Goal: Find specific page/section

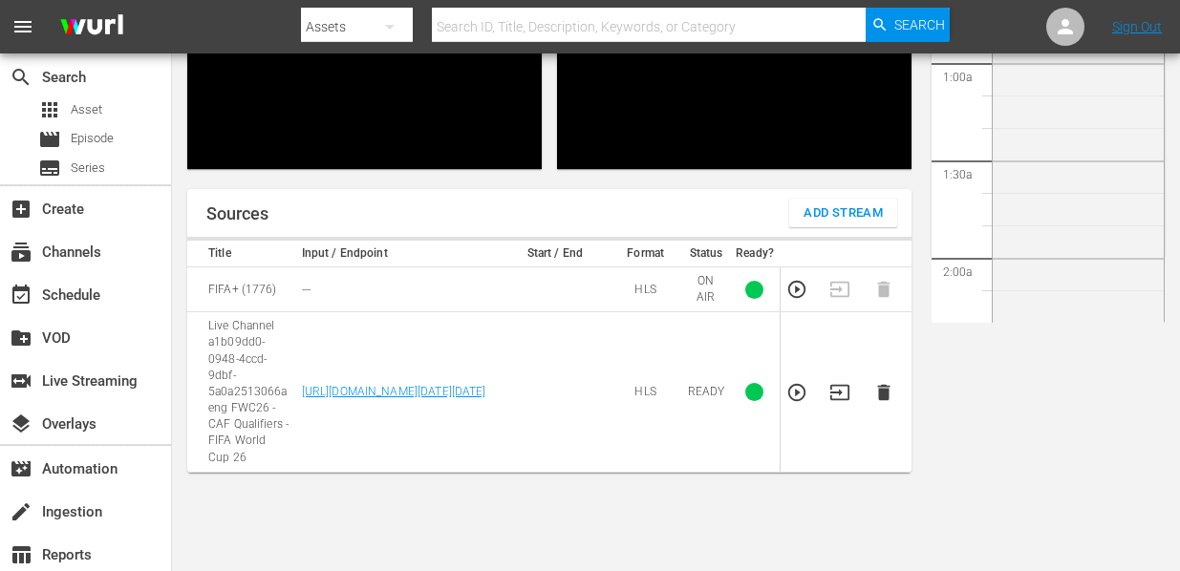
scroll to position [3199, 0]
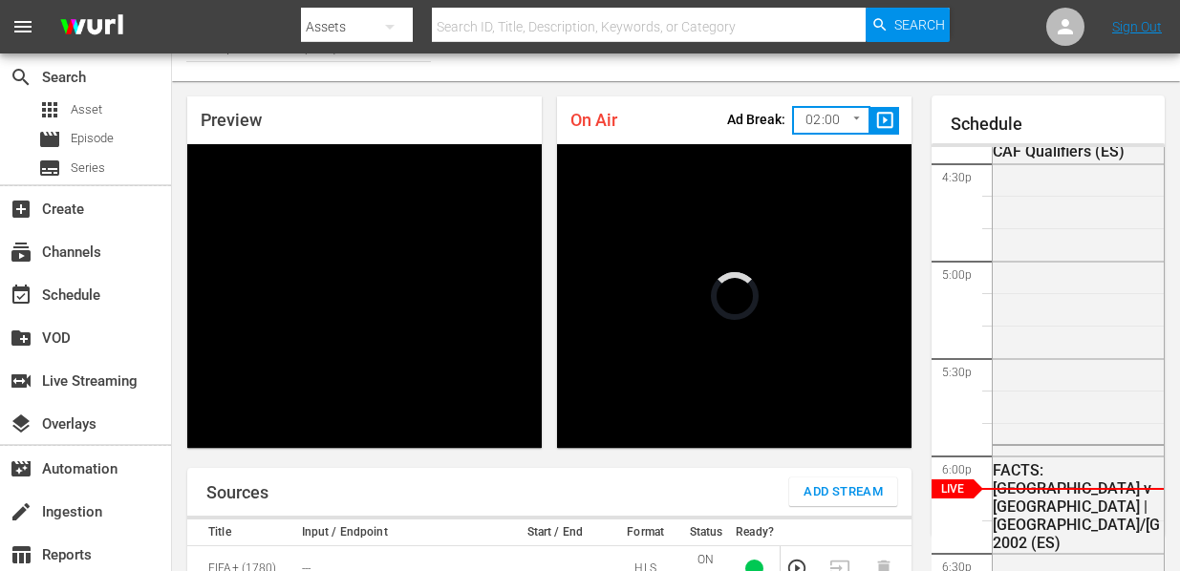
scroll to position [309, 0]
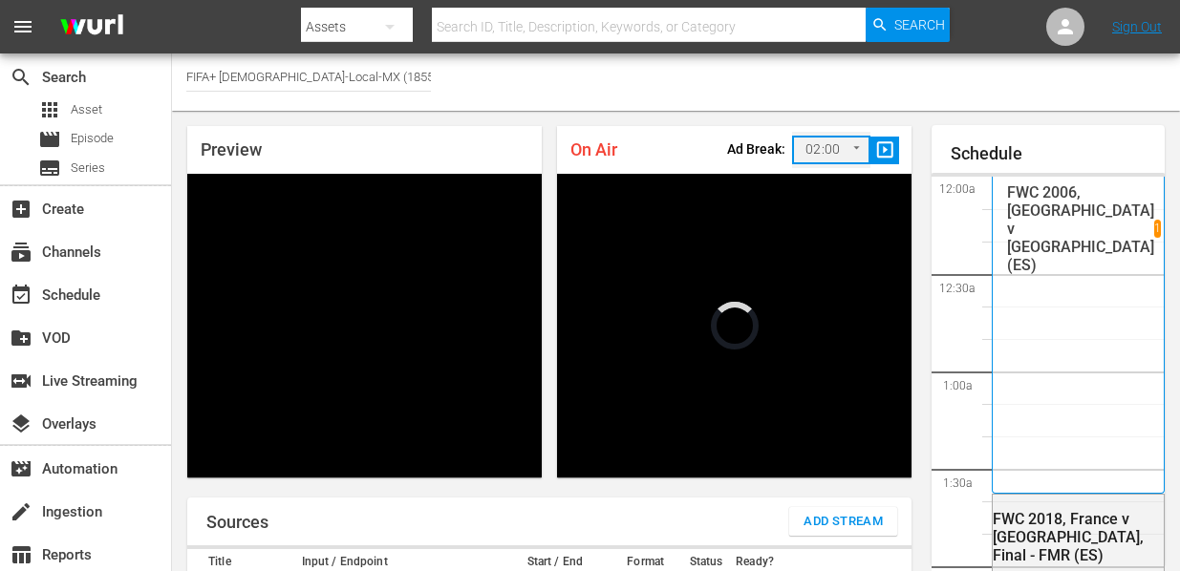
scroll to position [3201, 0]
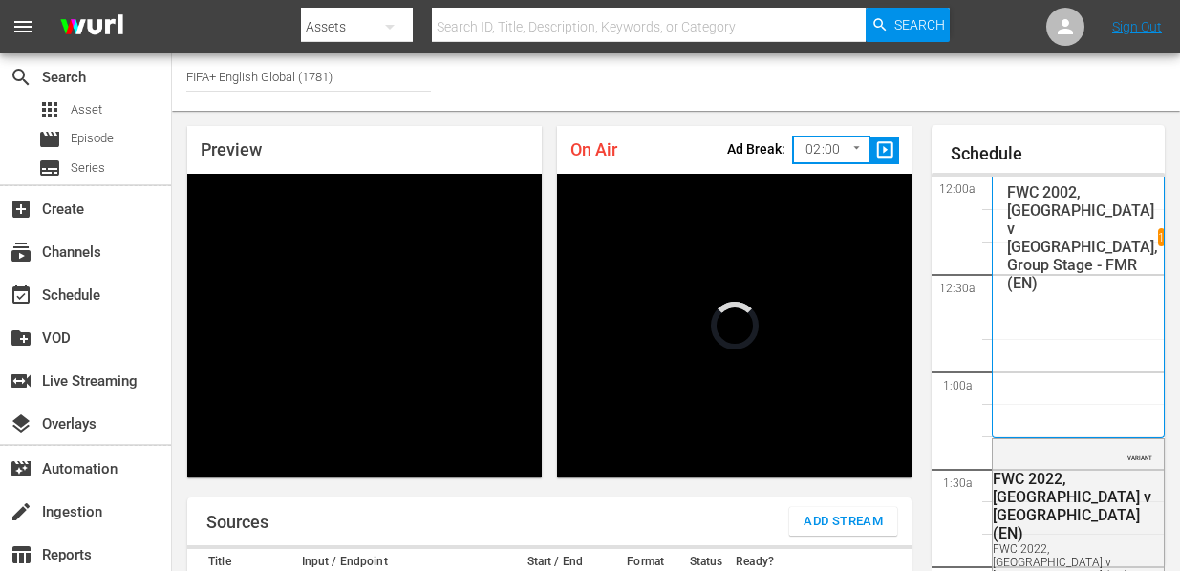
scroll to position [3197, 0]
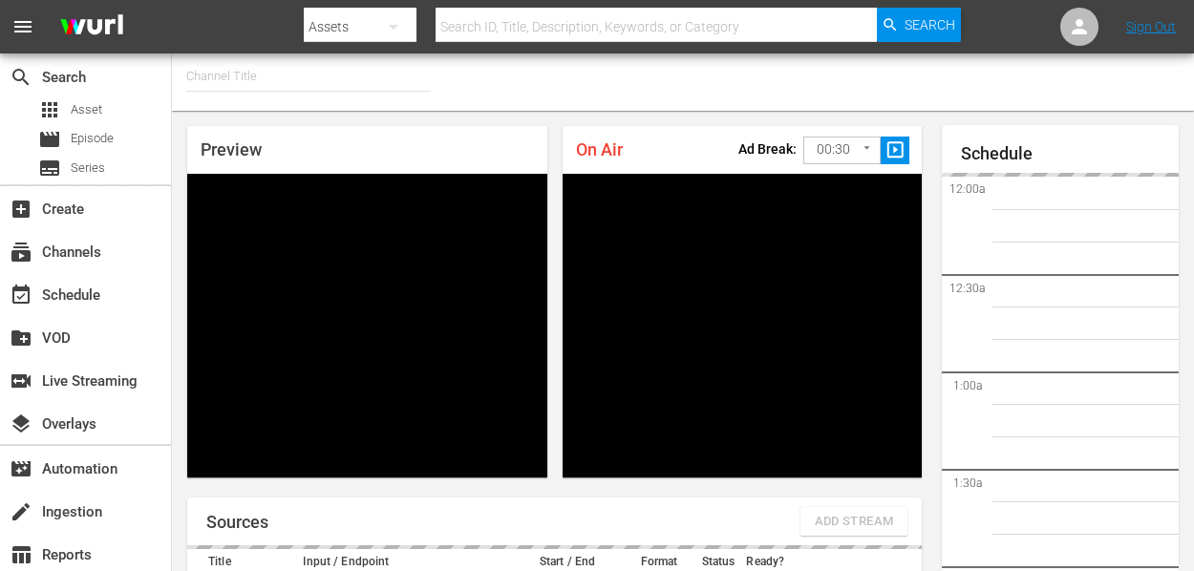
type input "FIFA+ English Global (1781)"
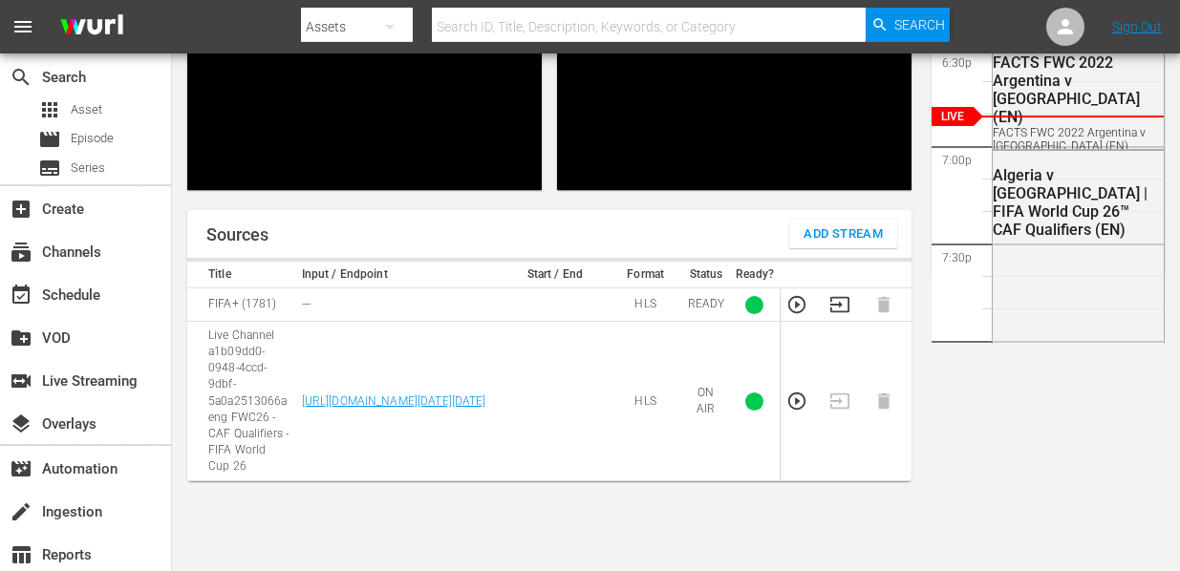
scroll to position [309, 0]
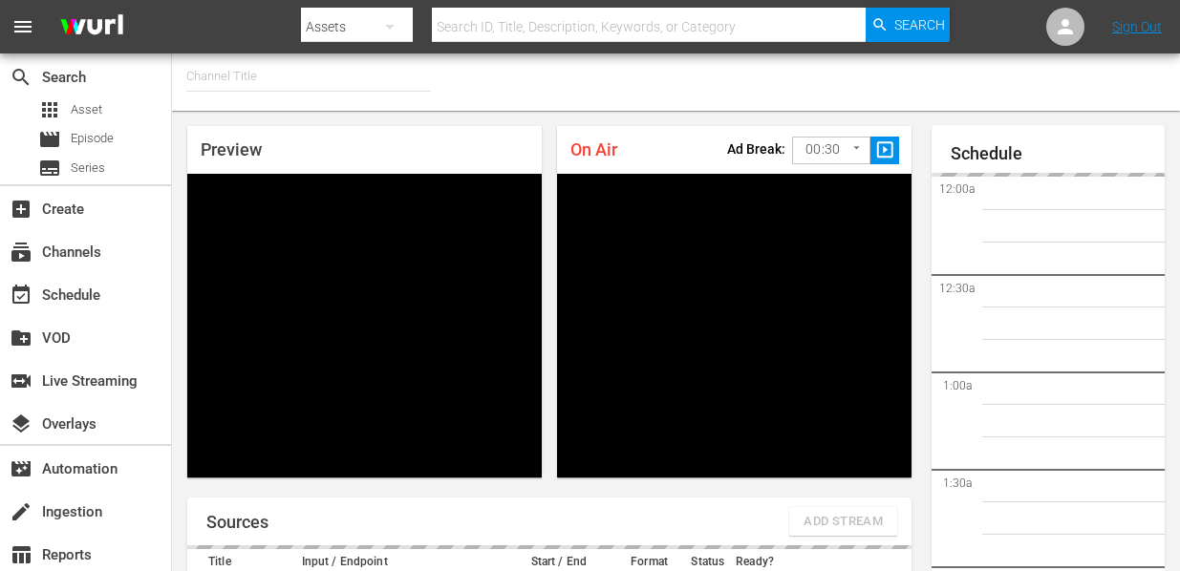
type input "FIFA+ Spanish-Local-MX (1855)"
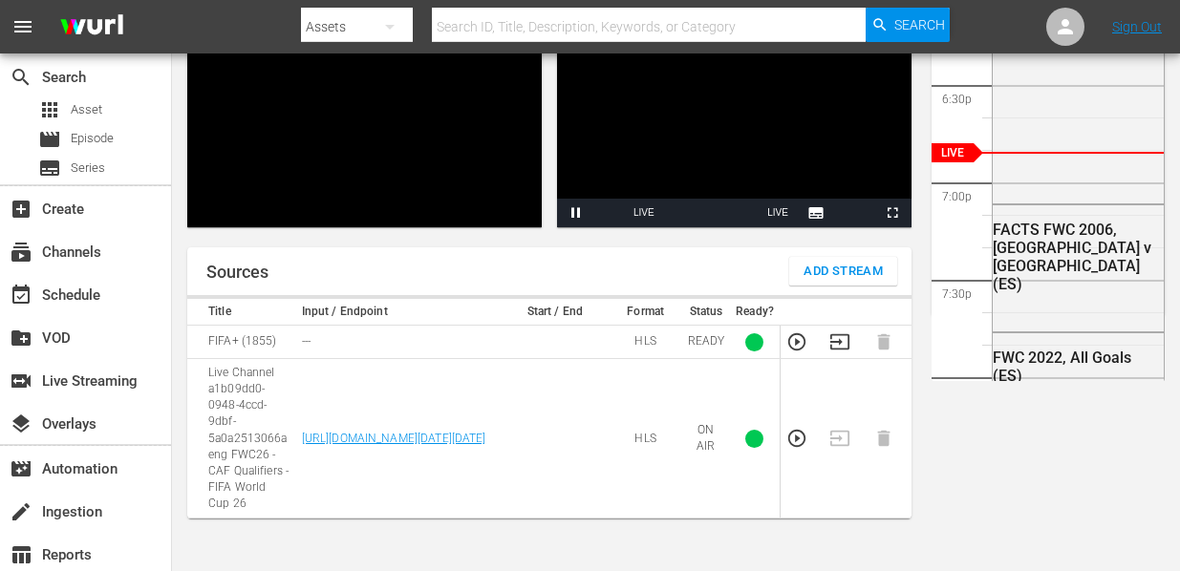
scroll to position [309, 0]
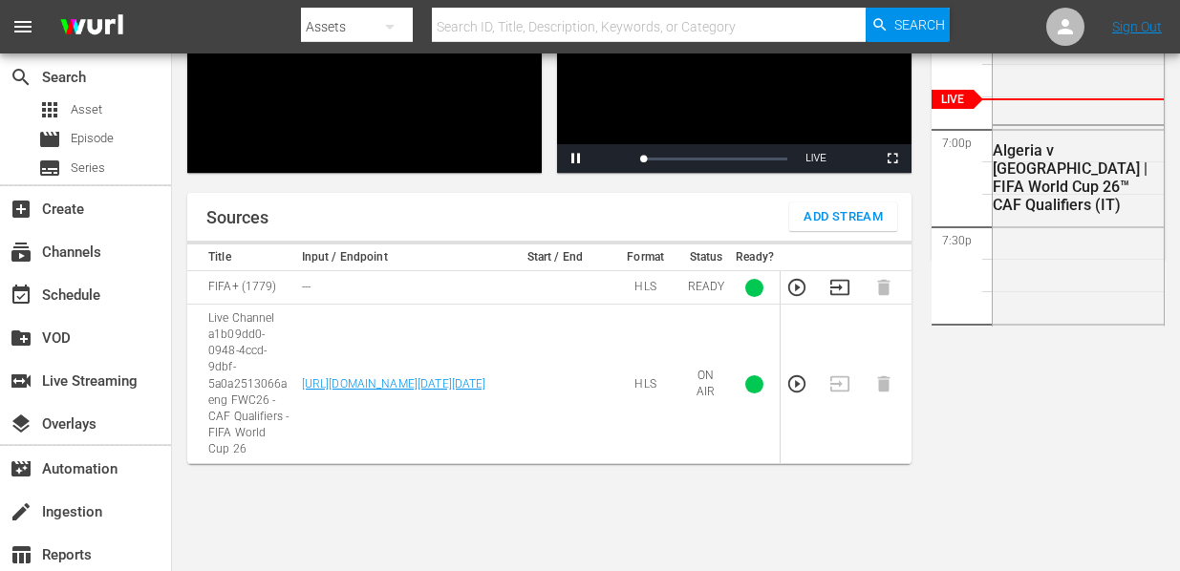
scroll to position [309, 0]
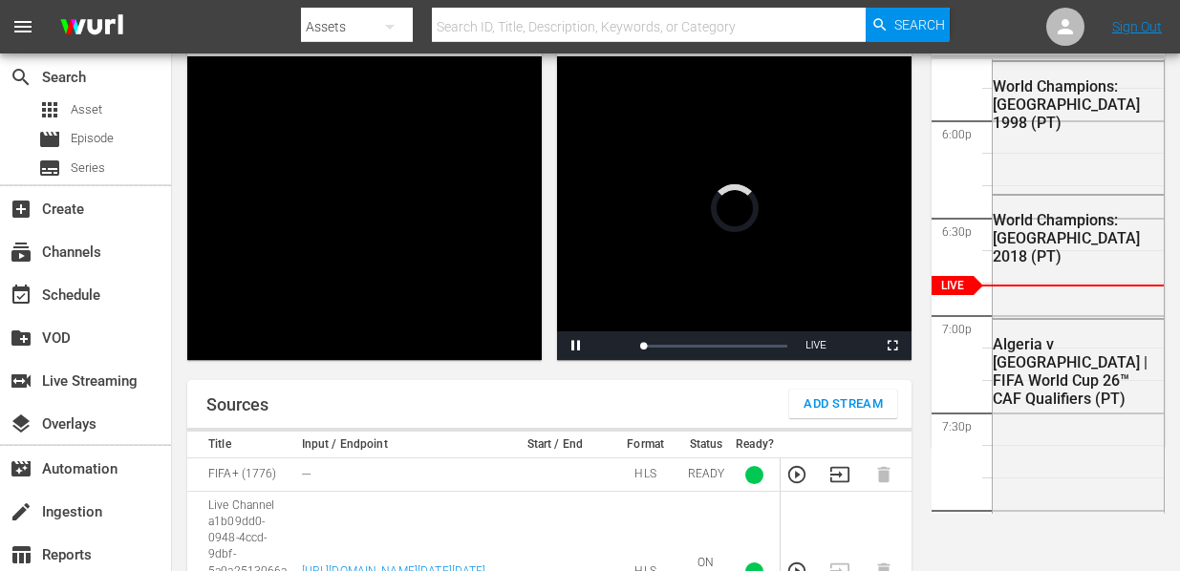
scroll to position [309, 0]
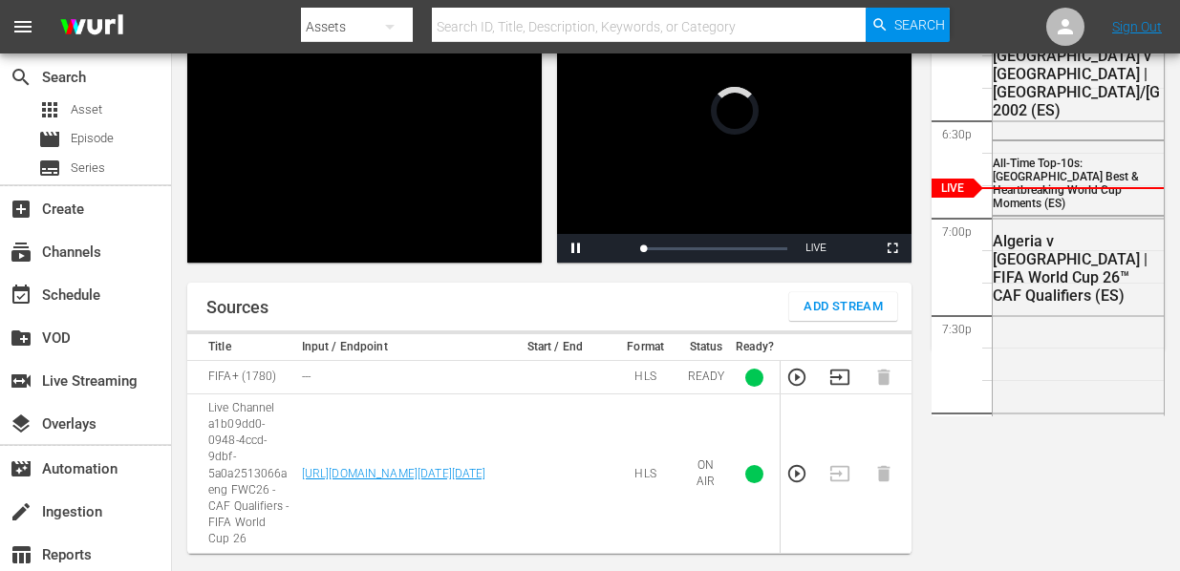
scroll to position [309, 0]
